Goal: Information Seeking & Learning: Learn about a topic

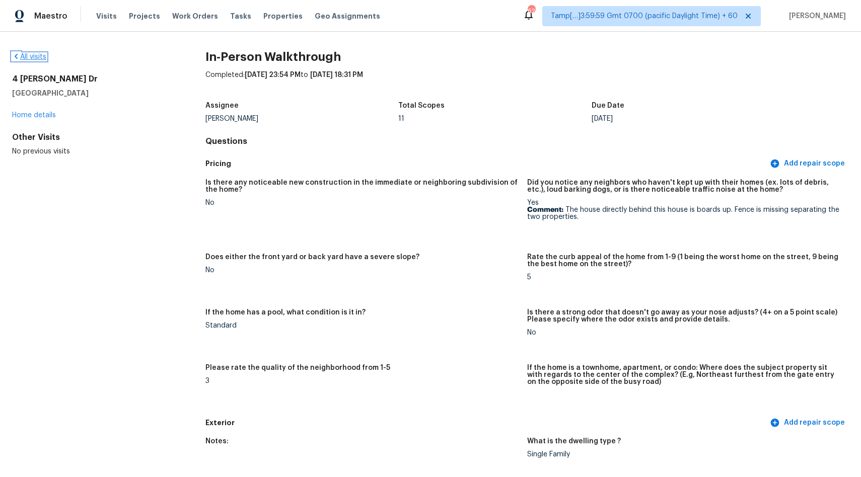
click at [33, 59] on link "All visits" at bounding box center [29, 56] width 34 height 7
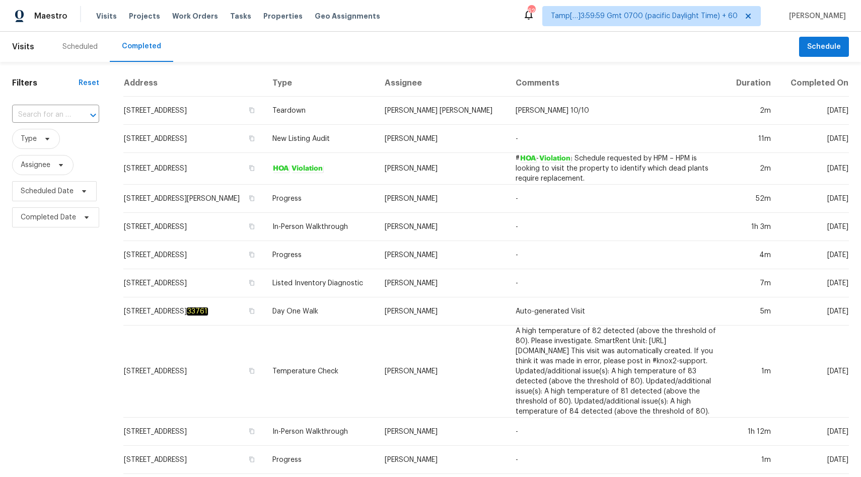
click at [44, 115] on input "text" at bounding box center [41, 115] width 59 height 16
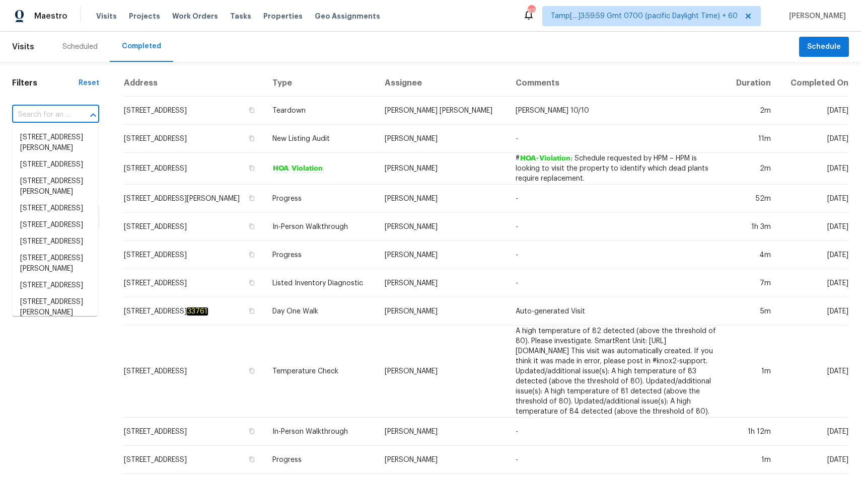
paste input "[STREET_ADDRESS]"
type input "[STREET_ADDRESS]"
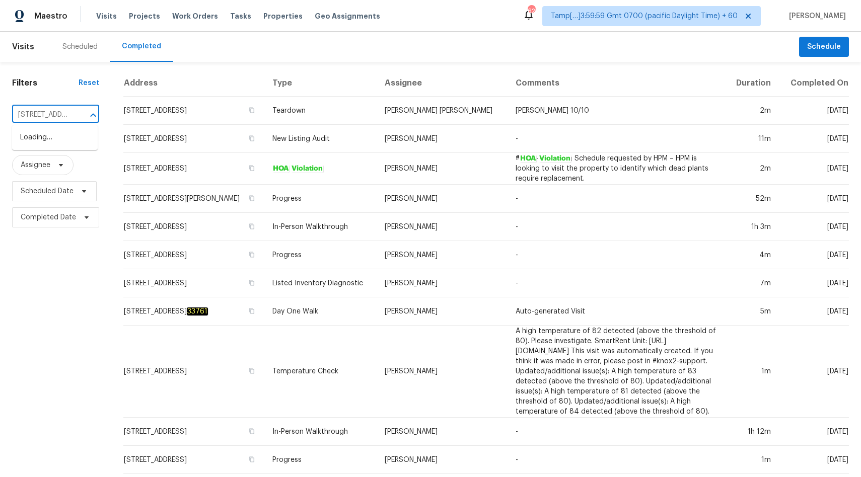
scroll to position [0, 71]
click at [45, 136] on li "[STREET_ADDRESS]" at bounding box center [55, 137] width 86 height 17
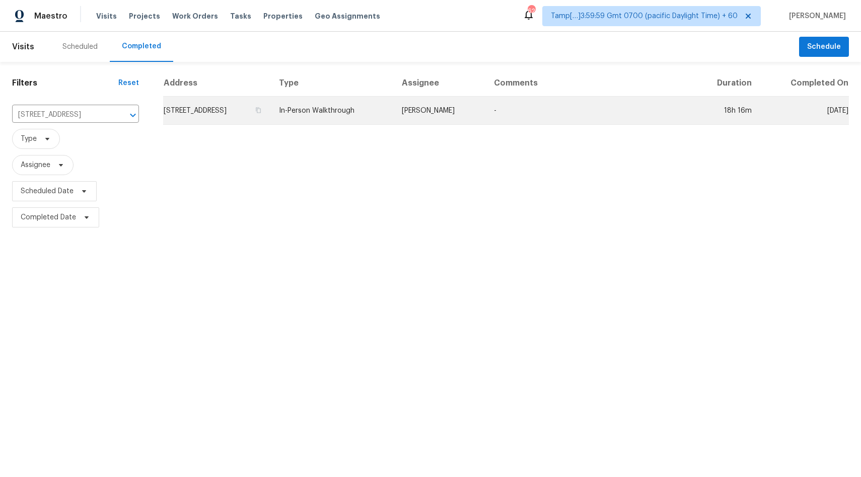
click at [360, 112] on td "In-Person Walkthrough" at bounding box center [332, 111] width 123 height 28
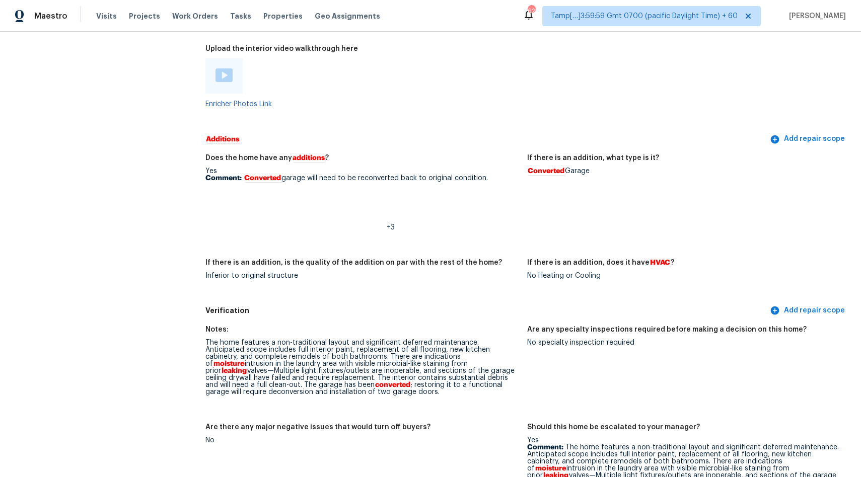
scroll to position [1915, 0]
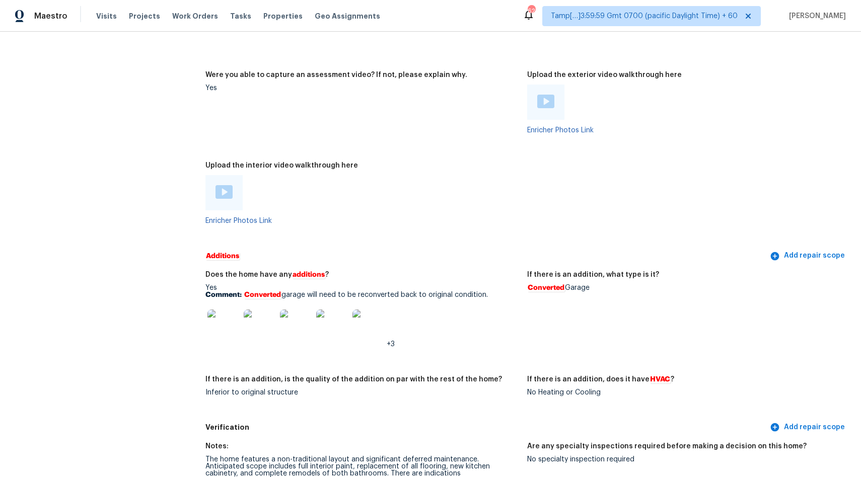
click at [225, 198] on img at bounding box center [223, 192] width 17 height 14
click at [527, 287] on em "Converted" at bounding box center [546, 288] width 38 height 8
drag, startPoint x: 528, startPoint y: 289, endPoint x: 620, endPoint y: 286, distance: 91.7
click at [622, 288] on div "Converted Garage" at bounding box center [684, 287] width 314 height 7
copy div "Converted Garage"
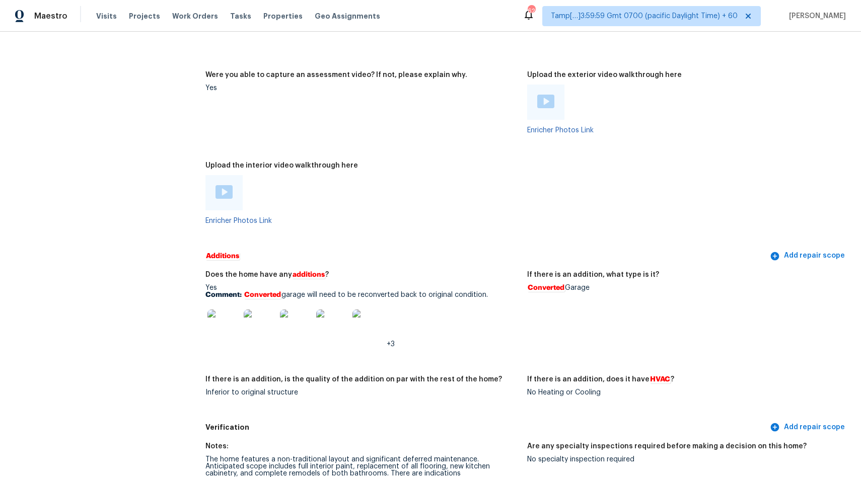
click at [222, 339] on img at bounding box center [223, 326] width 32 height 32
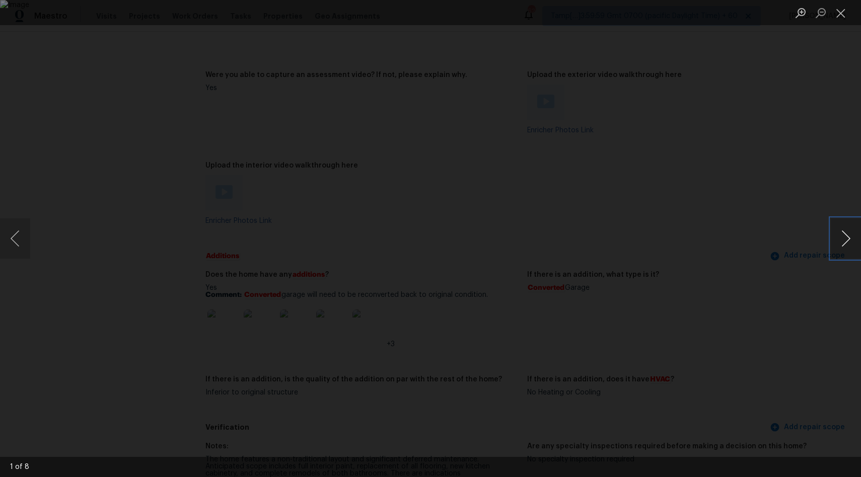
click at [844, 230] on button "Next image" at bounding box center [846, 238] width 30 height 40
click at [838, 246] on button "Next image" at bounding box center [846, 238] width 30 height 40
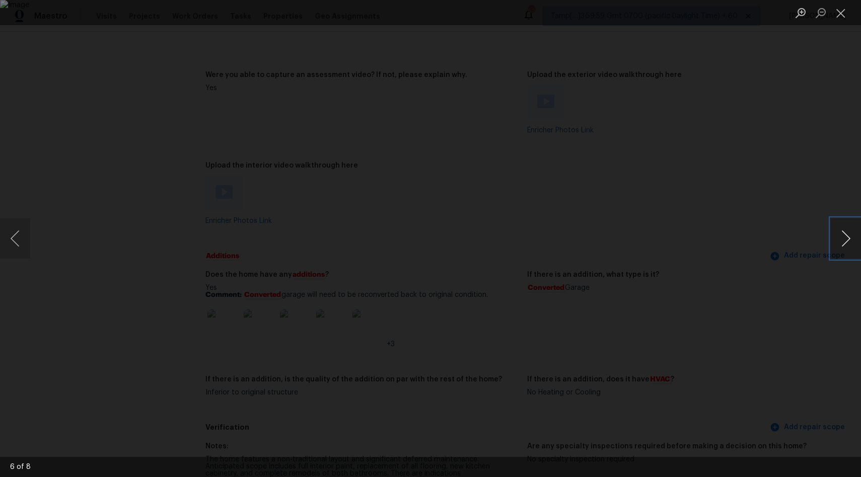
click at [838, 246] on button "Next image" at bounding box center [846, 238] width 30 height 40
click at [29, 250] on button "Previous image" at bounding box center [15, 238] width 30 height 40
click at [849, 246] on button "Next image" at bounding box center [846, 238] width 30 height 40
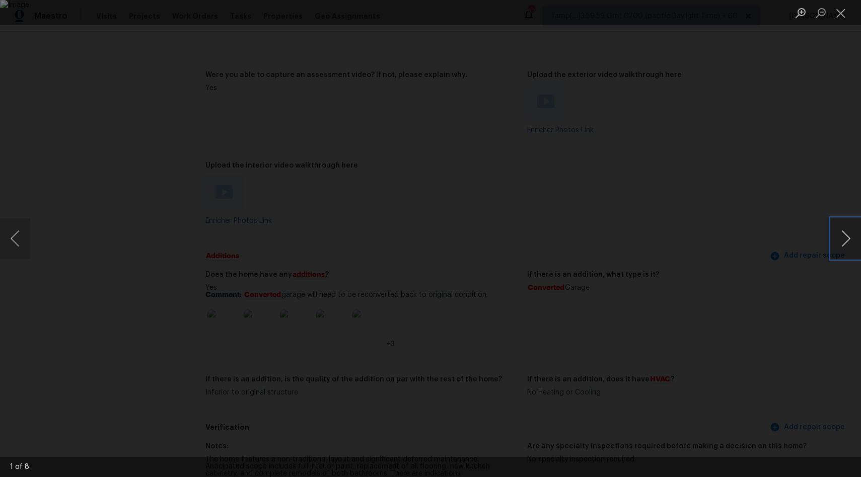
click at [849, 246] on button "Next image" at bounding box center [846, 238] width 30 height 40
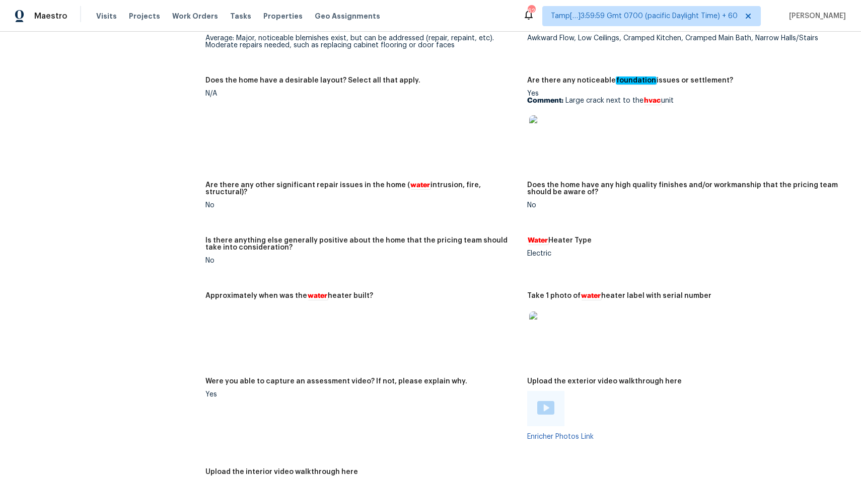
scroll to position [1593, 0]
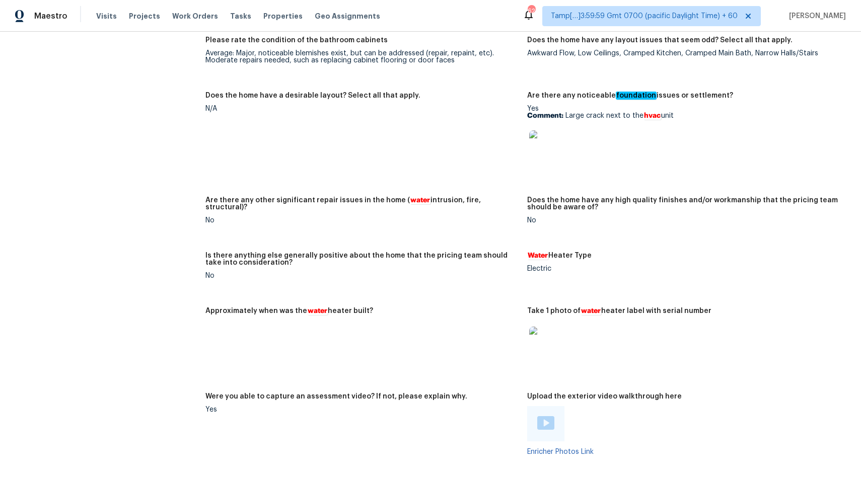
click at [544, 153] on img at bounding box center [545, 146] width 32 height 32
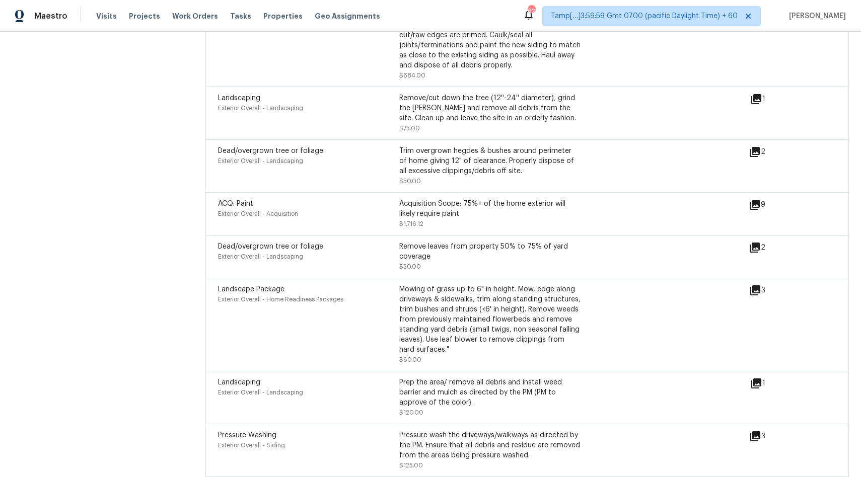
scroll to position [3414, 0]
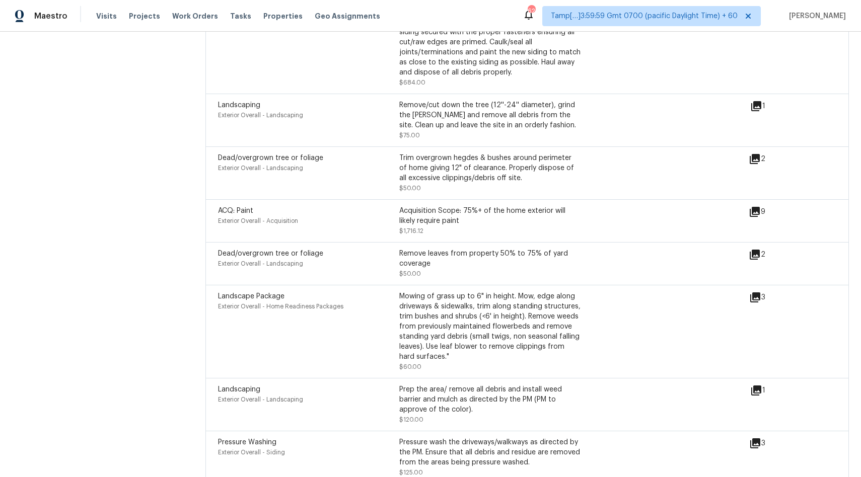
click at [759, 207] on icon at bounding box center [755, 212] width 10 height 10
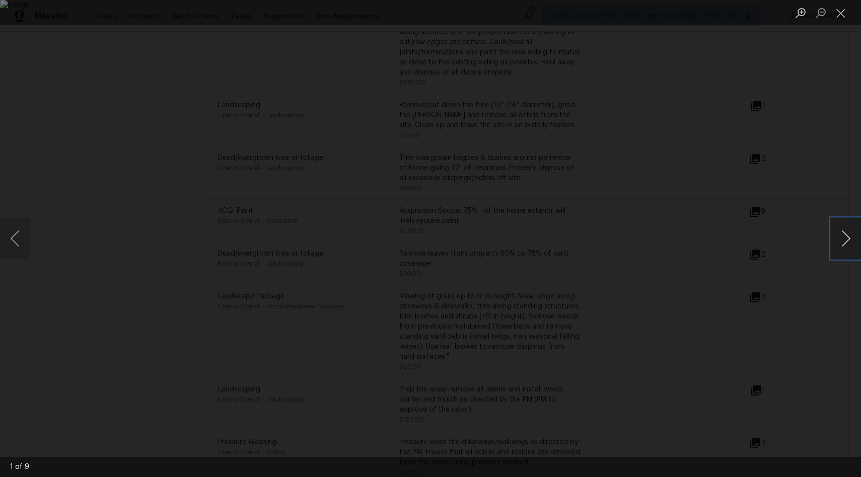
click at [844, 234] on button "Next image" at bounding box center [846, 238] width 30 height 40
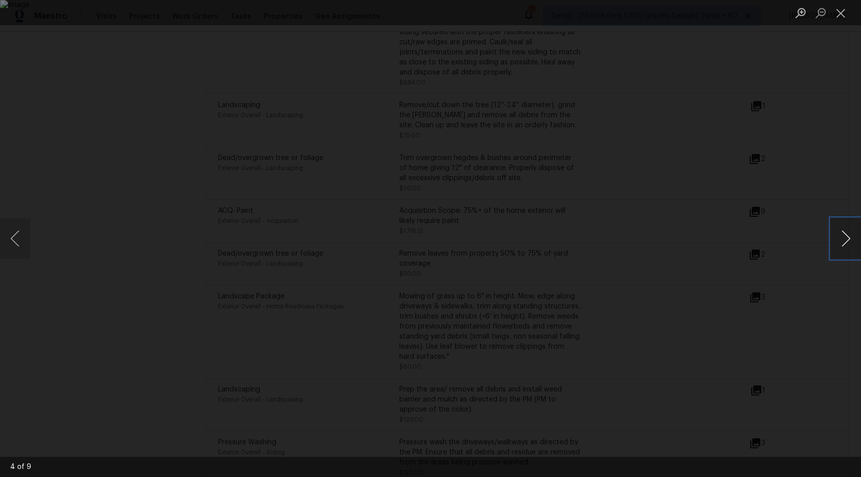
click at [844, 234] on button "Next image" at bounding box center [846, 238] width 30 height 40
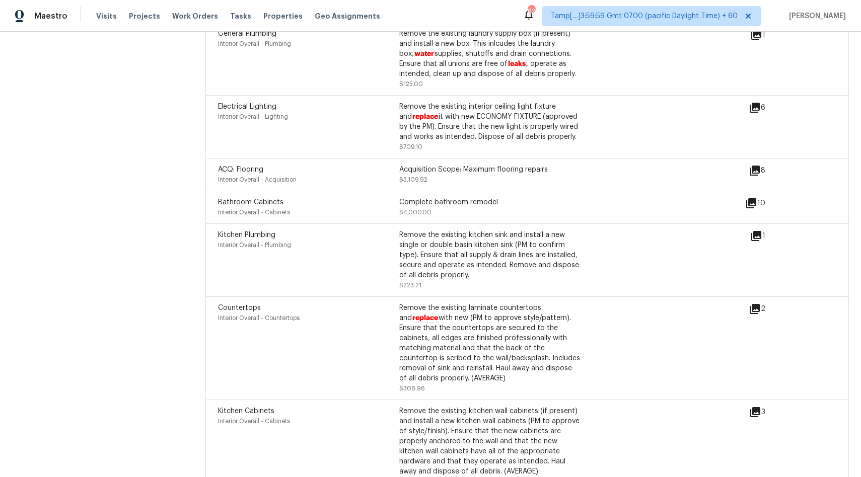
scroll to position [2719, 0]
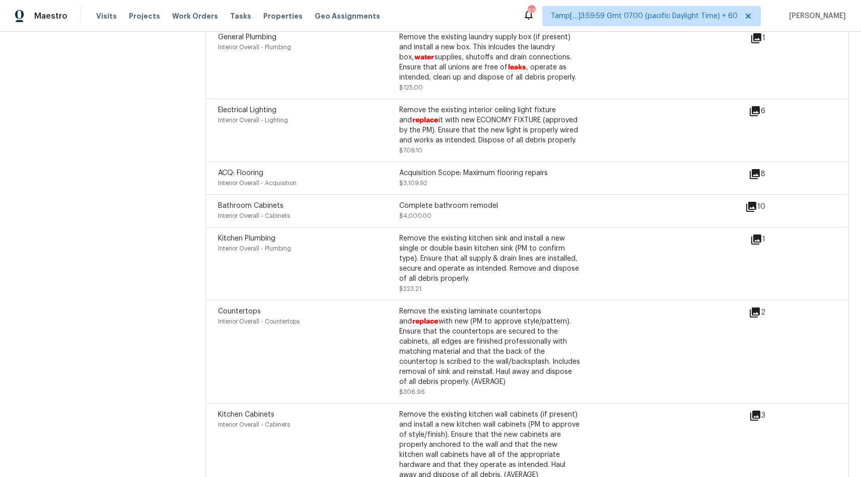
click at [755, 176] on icon at bounding box center [755, 174] width 10 height 10
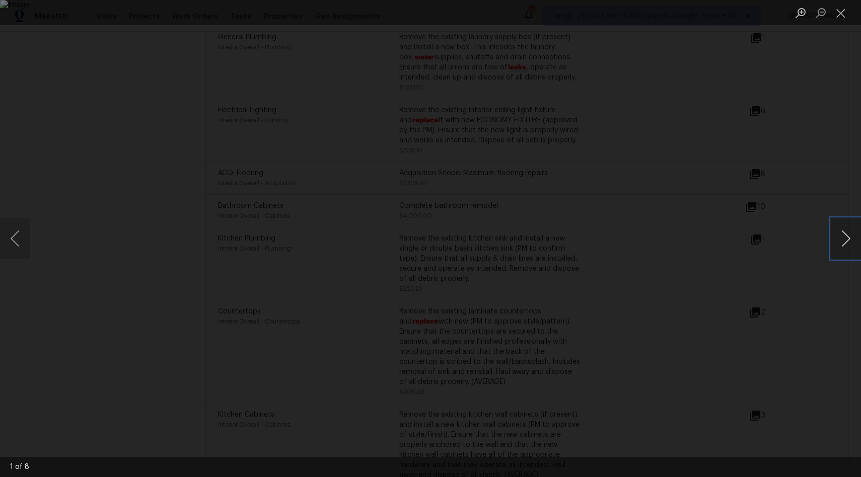
click at [840, 234] on button "Next image" at bounding box center [846, 238] width 30 height 40
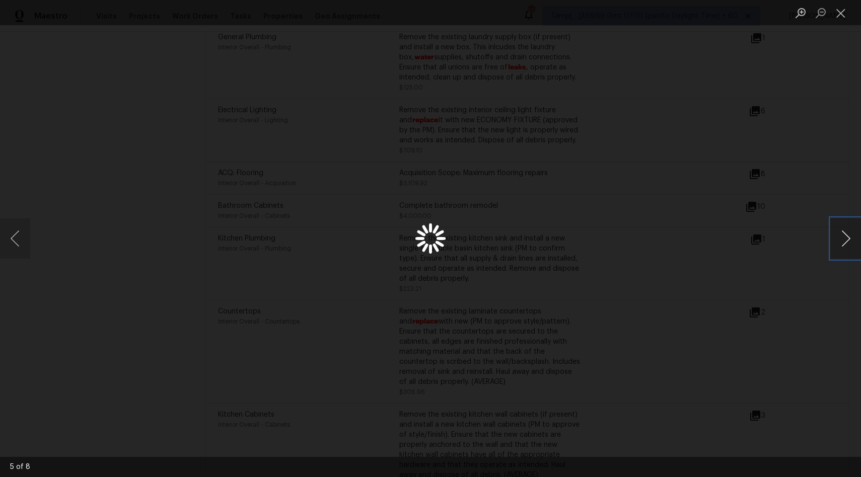
click at [840, 234] on button "Next image" at bounding box center [846, 238] width 30 height 40
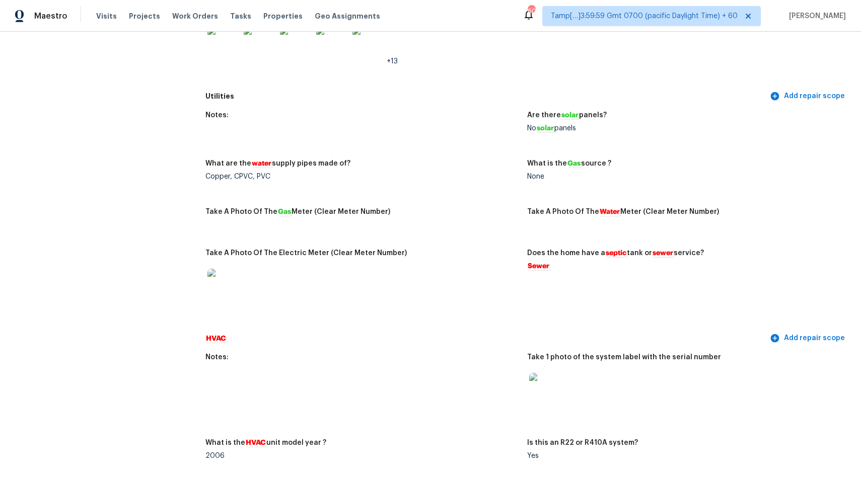
scroll to position [0, 0]
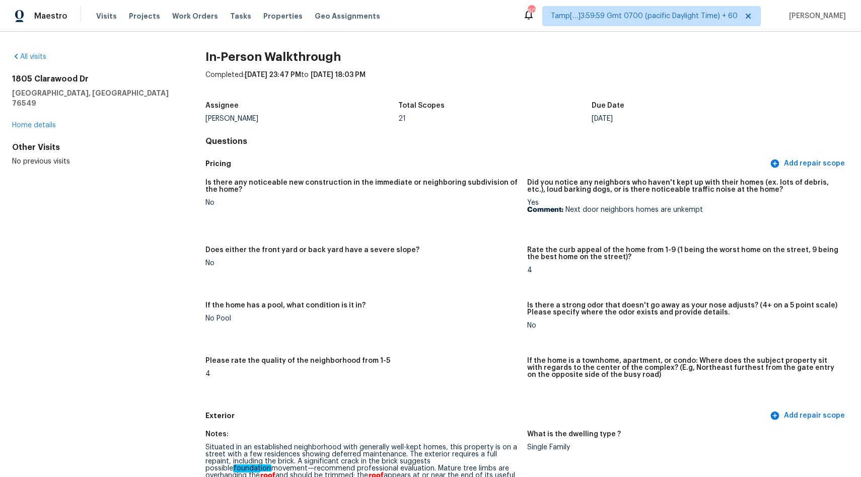
click at [30, 63] on div "All visits [STREET_ADDRESS][PERSON_NAME] Home details Other Visits No previous …" at bounding box center [92, 109] width 161 height 115
click at [33, 58] on link "All visits" at bounding box center [29, 56] width 34 height 7
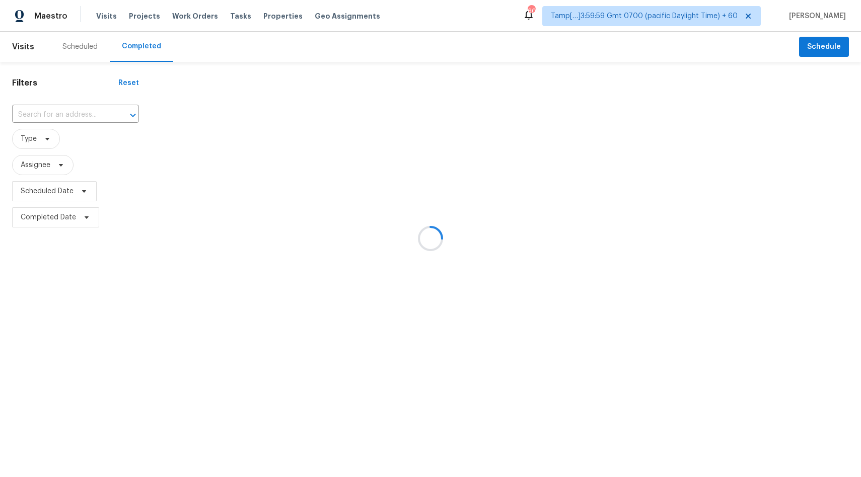
click at [65, 111] on div at bounding box center [430, 238] width 861 height 477
click at [65, 115] on div at bounding box center [430, 238] width 861 height 477
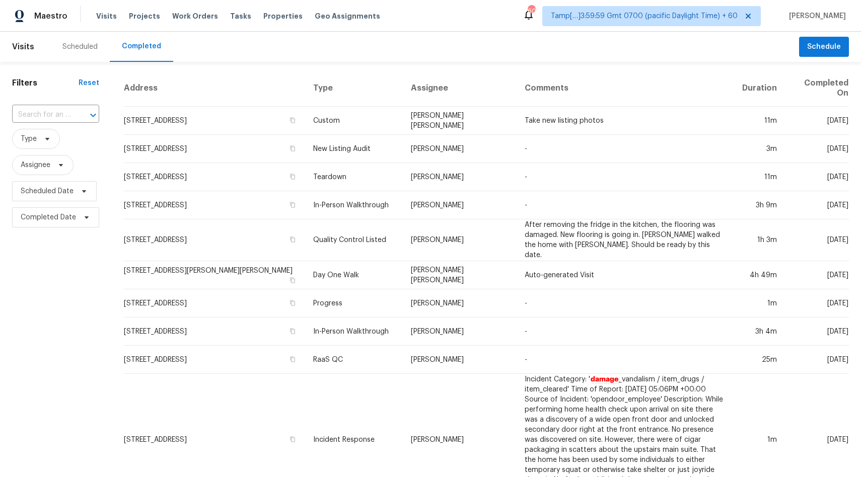
click at [65, 115] on input "text" at bounding box center [41, 115] width 59 height 16
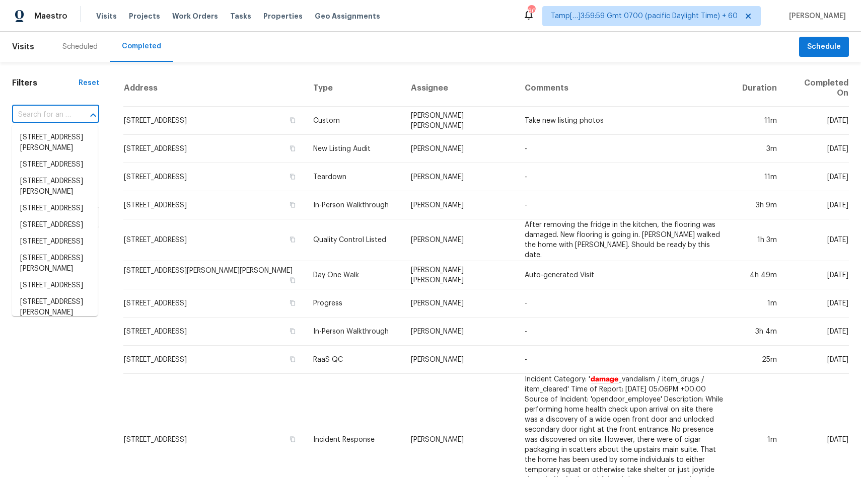
paste input "[STREET_ADDRESS]"
type input "[STREET_ADDRESS]"
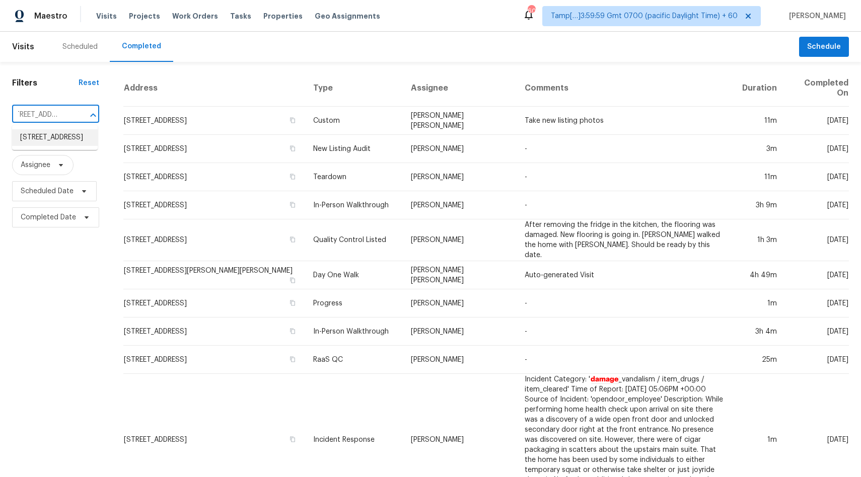
click at [52, 142] on li "[STREET_ADDRESS]" at bounding box center [55, 137] width 86 height 17
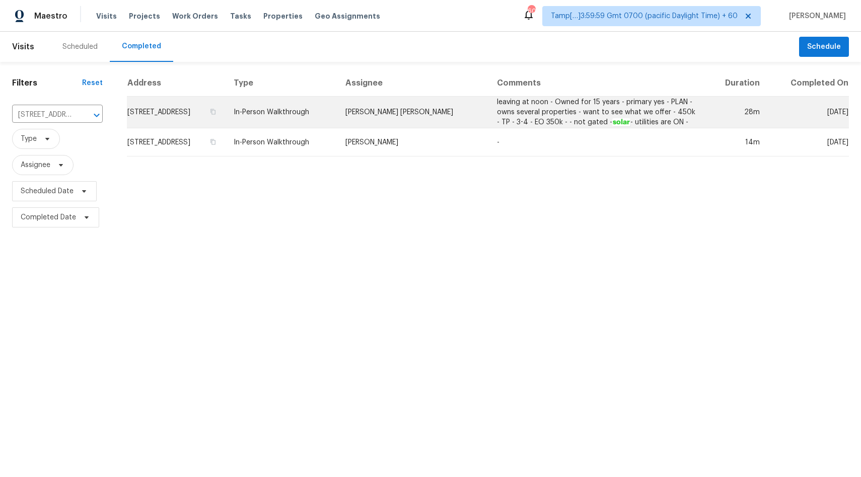
click at [332, 117] on td "In-Person Walkthrough" at bounding box center [282, 113] width 112 height 32
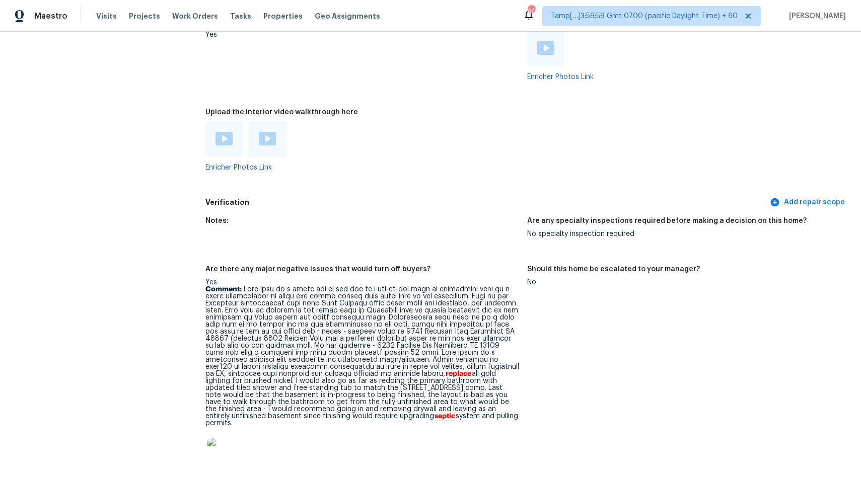
scroll to position [2485, 0]
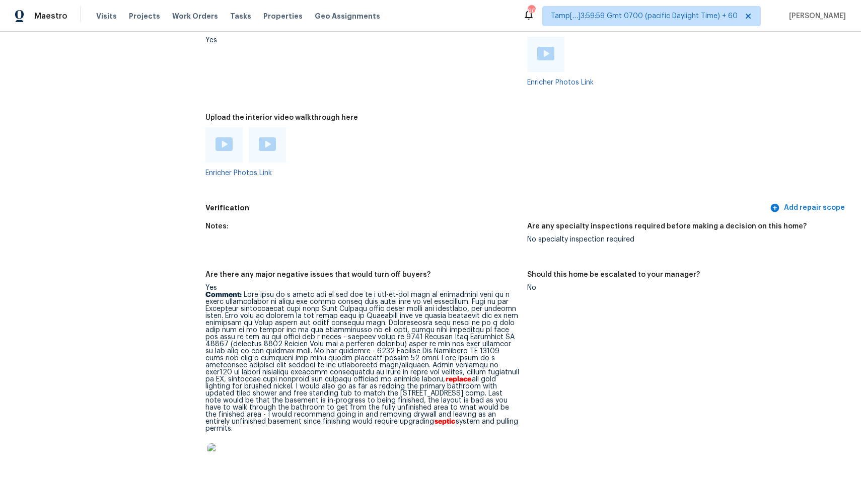
click at [219, 145] on img at bounding box center [223, 144] width 17 height 14
click at [268, 137] on img at bounding box center [267, 144] width 17 height 14
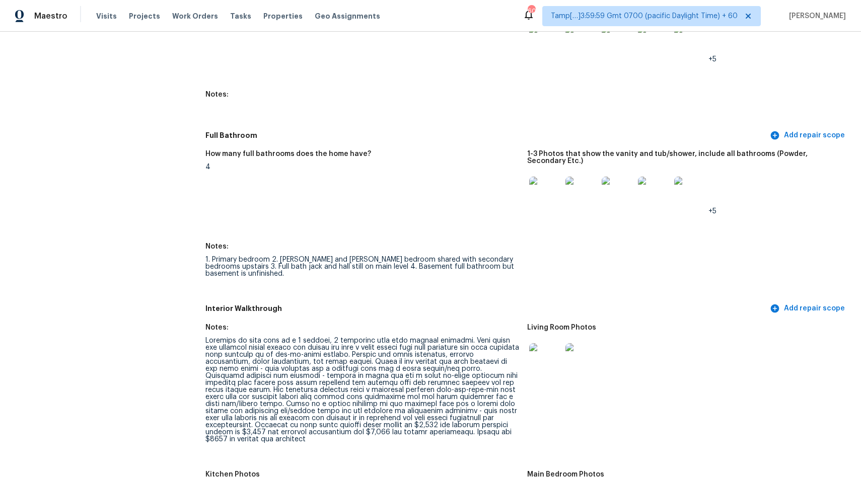
scroll to position [1297, 0]
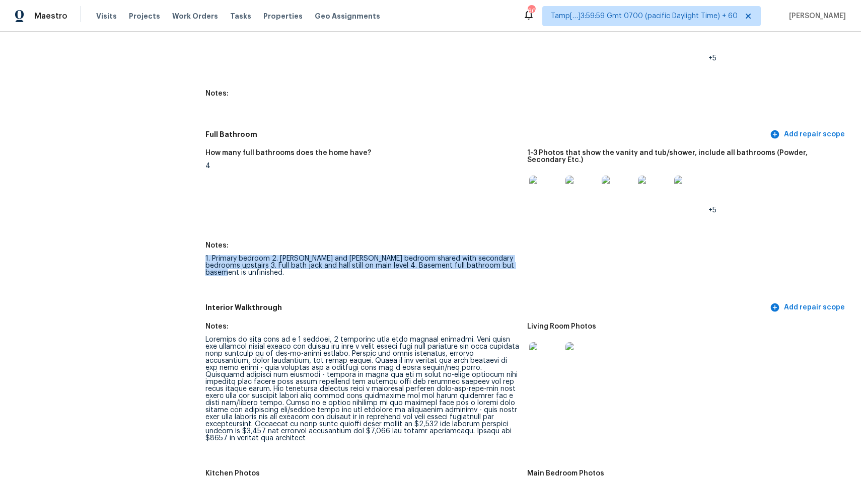
drag, startPoint x: 201, startPoint y: 258, endPoint x: 514, endPoint y: 267, distance: 313.8
copy div "1. Primary bedroom 2. [PERSON_NAME] and [PERSON_NAME] bedroom shared with secon…"
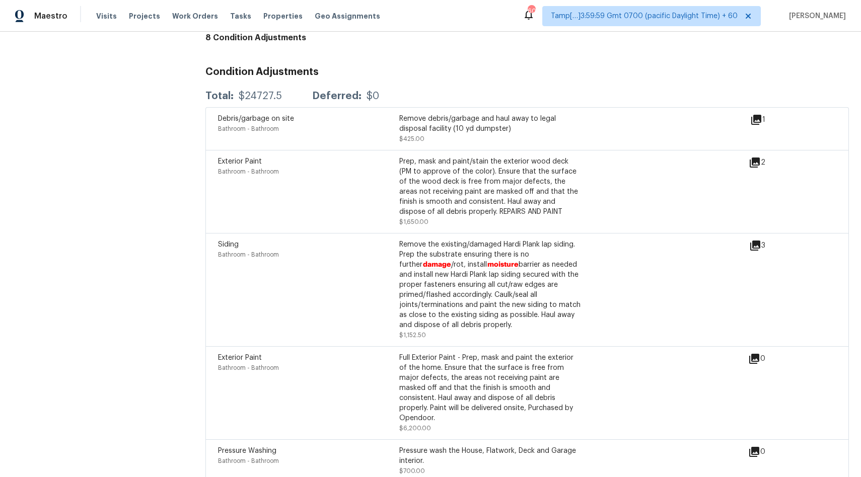
scroll to position [3173, 0]
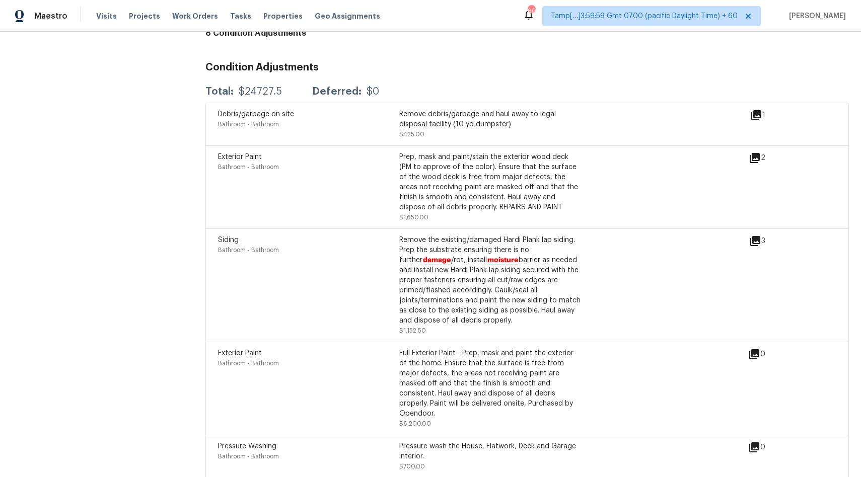
click at [752, 153] on icon at bounding box center [755, 158] width 10 height 10
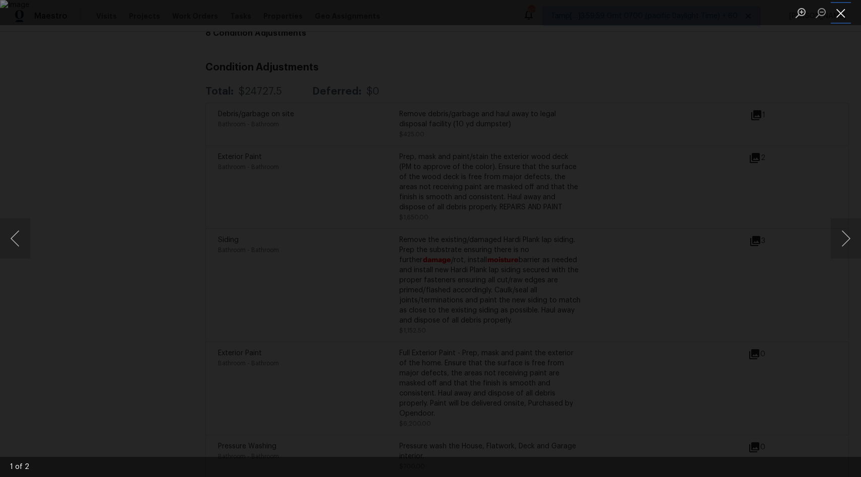
click at [837, 17] on button "Close lightbox" at bounding box center [841, 13] width 20 height 18
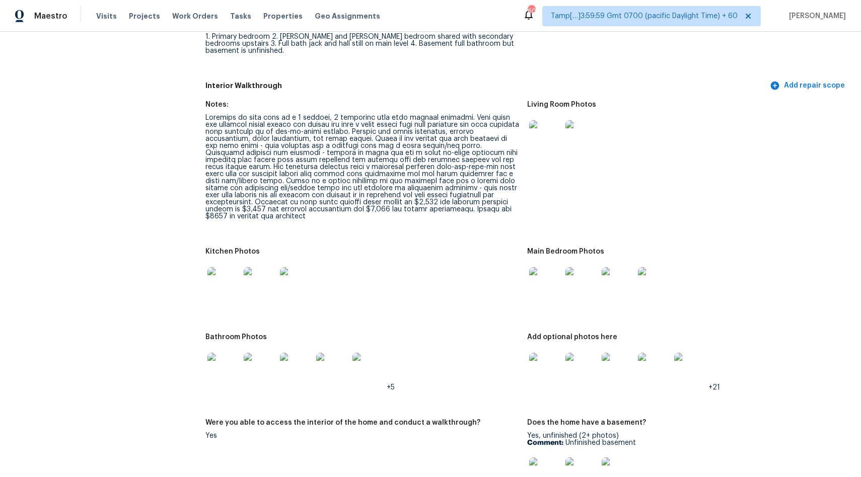
scroll to position [1463, 0]
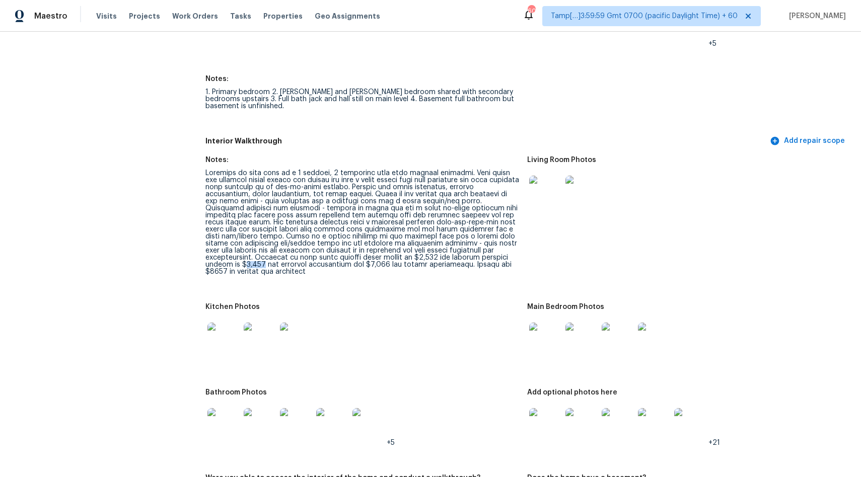
drag, startPoint x: 210, startPoint y: 258, endPoint x: 228, endPoint y: 261, distance: 17.3
click at [228, 261] on div at bounding box center [362, 223] width 314 height 106
copy div "8,250"
drag, startPoint x: 241, startPoint y: 261, endPoint x: 315, endPoint y: 262, distance: 73.5
click at [315, 262] on div at bounding box center [362, 223] width 314 height 106
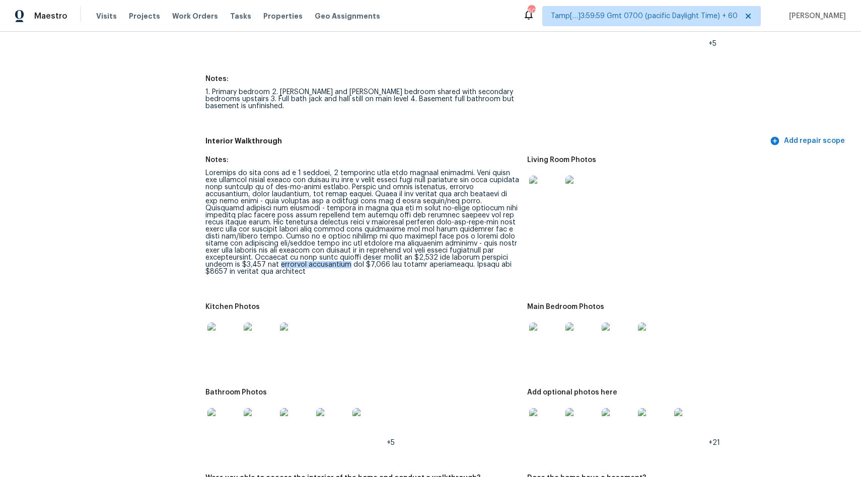
copy div "hardwood resurfacing"
drag, startPoint x: 203, startPoint y: 268, endPoint x: 285, endPoint y: 270, distance: 82.1
copy div "repaint all cabinetry"
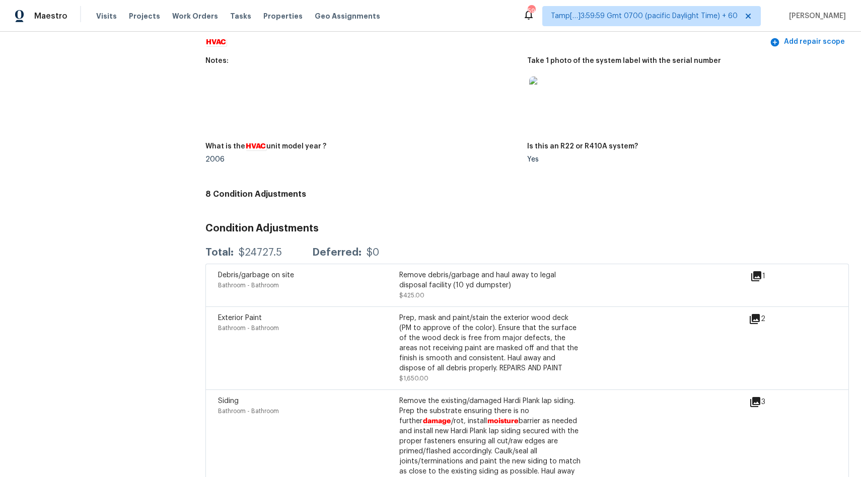
scroll to position [3009, 0]
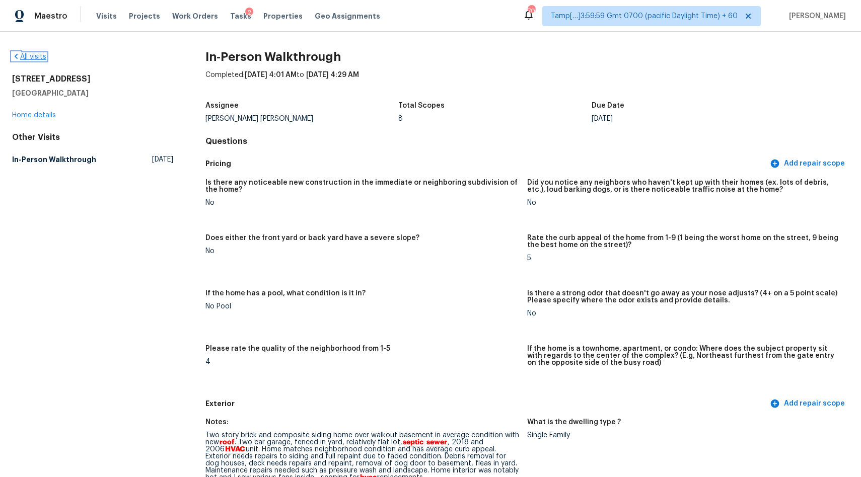
click at [37, 58] on link "All visits" at bounding box center [29, 56] width 34 height 7
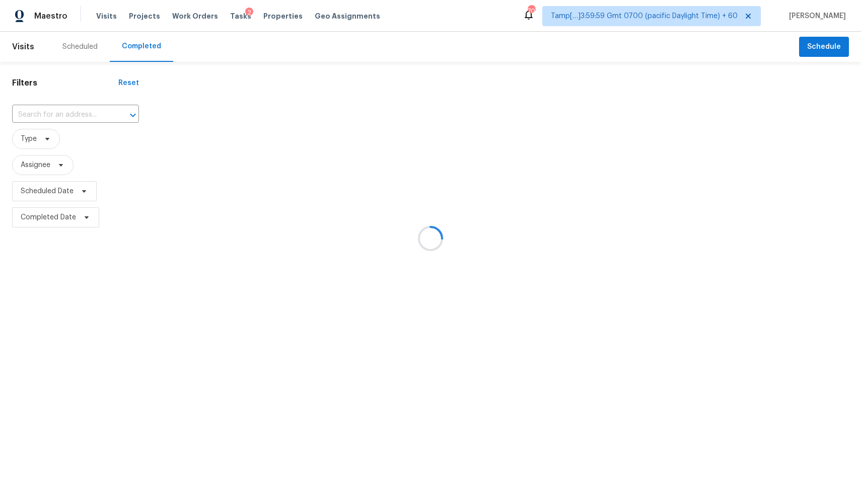
click at [50, 112] on div at bounding box center [430, 238] width 861 height 477
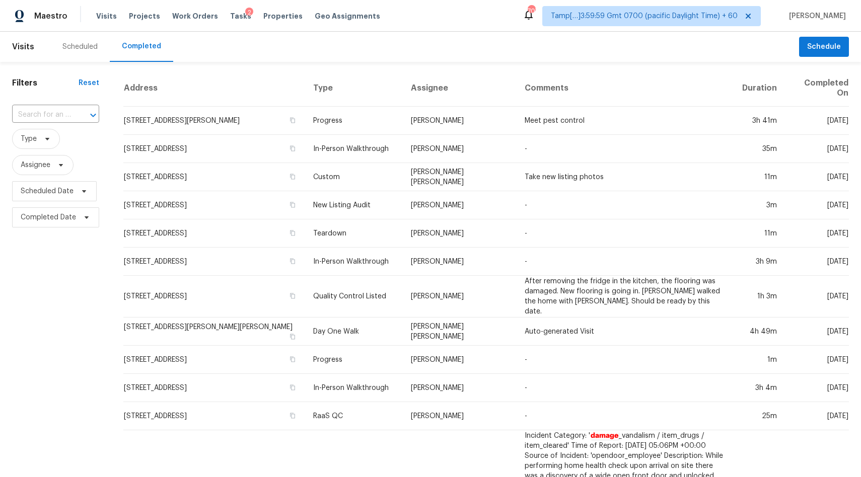
click at [87, 116] on icon "Open" at bounding box center [93, 115] width 12 height 12
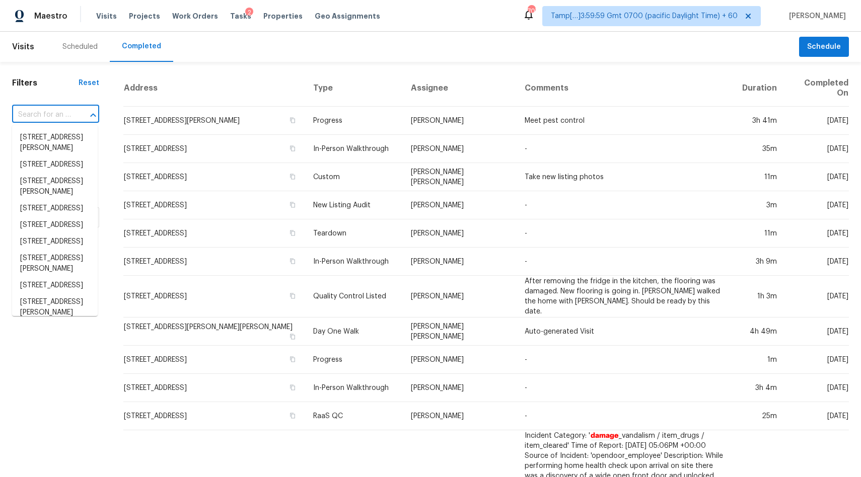
paste input "[STREET_ADDRESS]"
type input "[STREET_ADDRESS]"
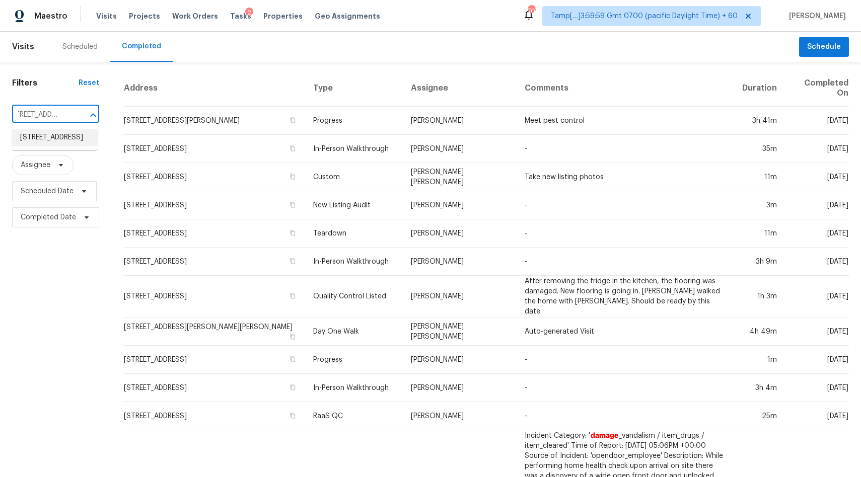
click at [37, 141] on li "[STREET_ADDRESS]" at bounding box center [55, 137] width 86 height 17
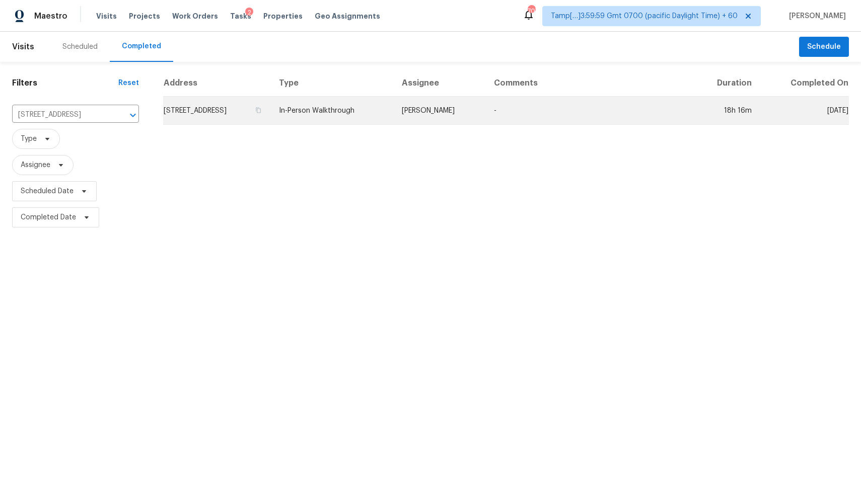
click at [271, 115] on td "[STREET_ADDRESS]" at bounding box center [217, 111] width 108 height 28
